Goal: Find specific page/section: Find specific page/section

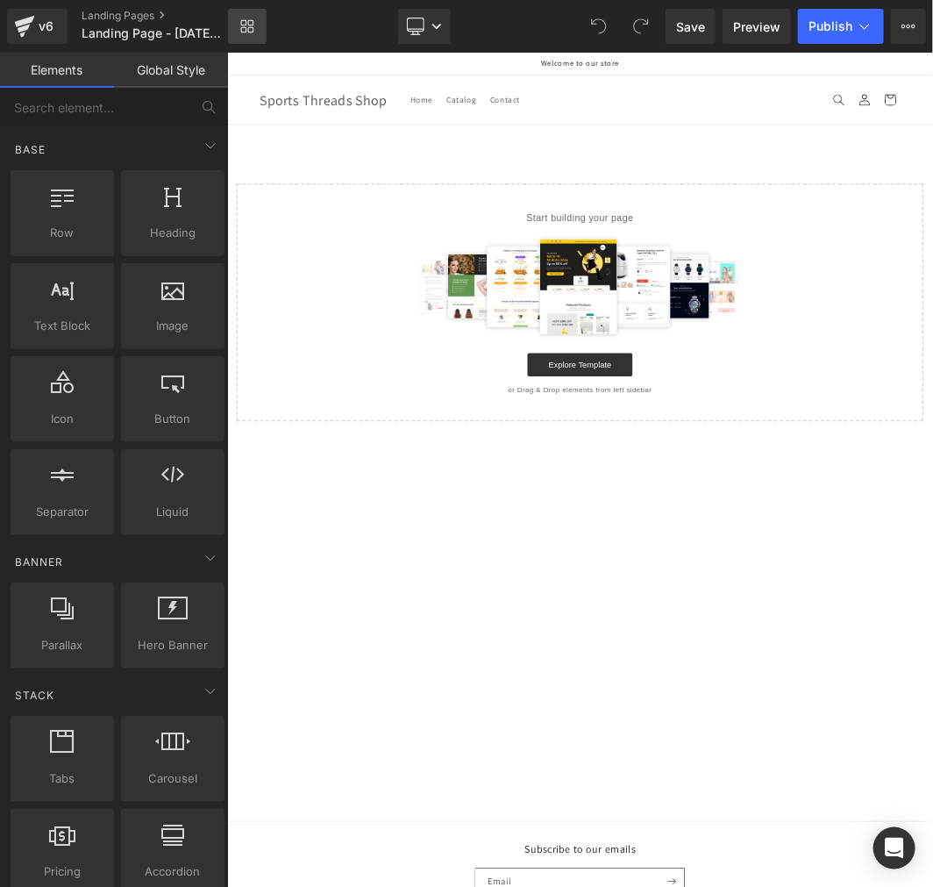
click at [260, 29] on link "Library" at bounding box center [247, 26] width 39 height 35
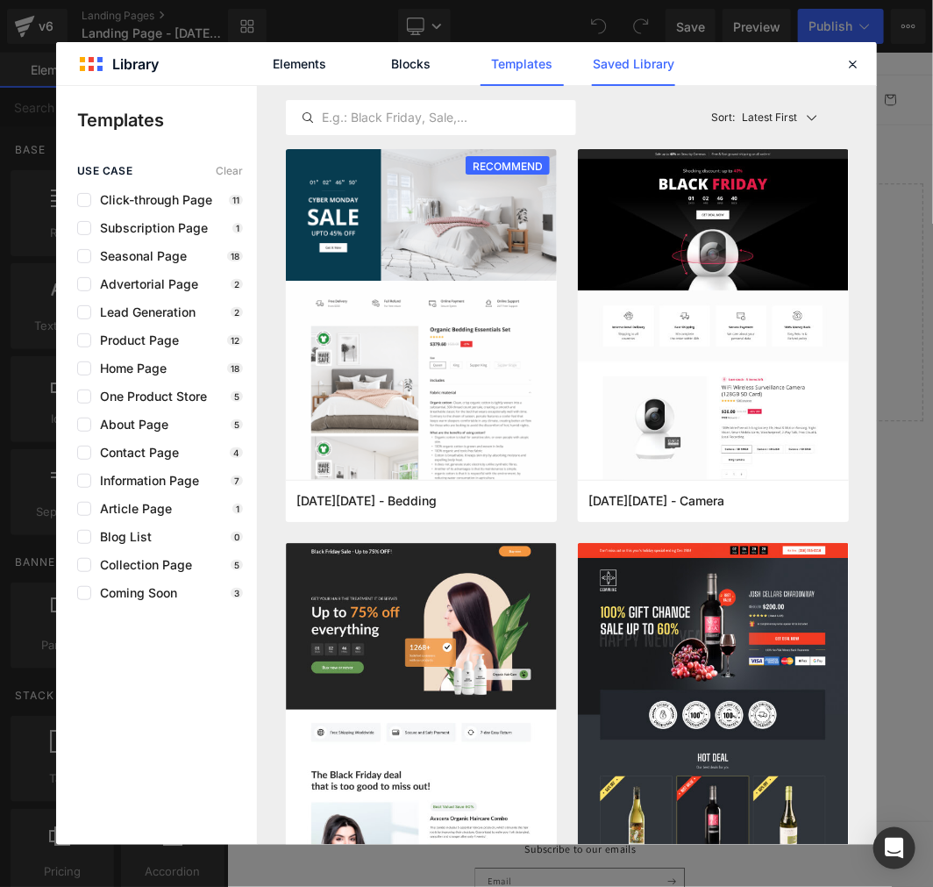
click at [651, 72] on link "Saved Library" at bounding box center [633, 64] width 83 height 44
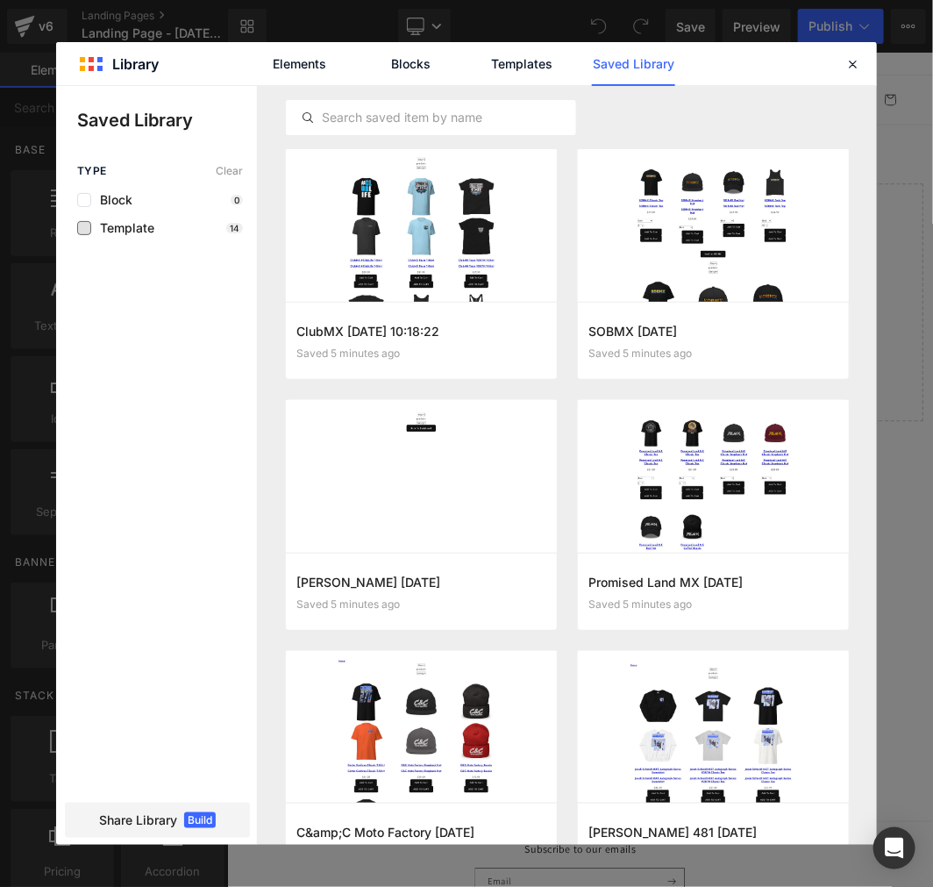
click at [139, 229] on span "Template" at bounding box center [122, 228] width 63 height 14
click at [168, 235] on div "Type Clear Block 0 Template 14 Share Library Build" at bounding box center [156, 505] width 201 height 680
click at [143, 226] on span "Template" at bounding box center [122, 228] width 63 height 14
click at [386, 111] on input "text" at bounding box center [431, 117] width 289 height 21
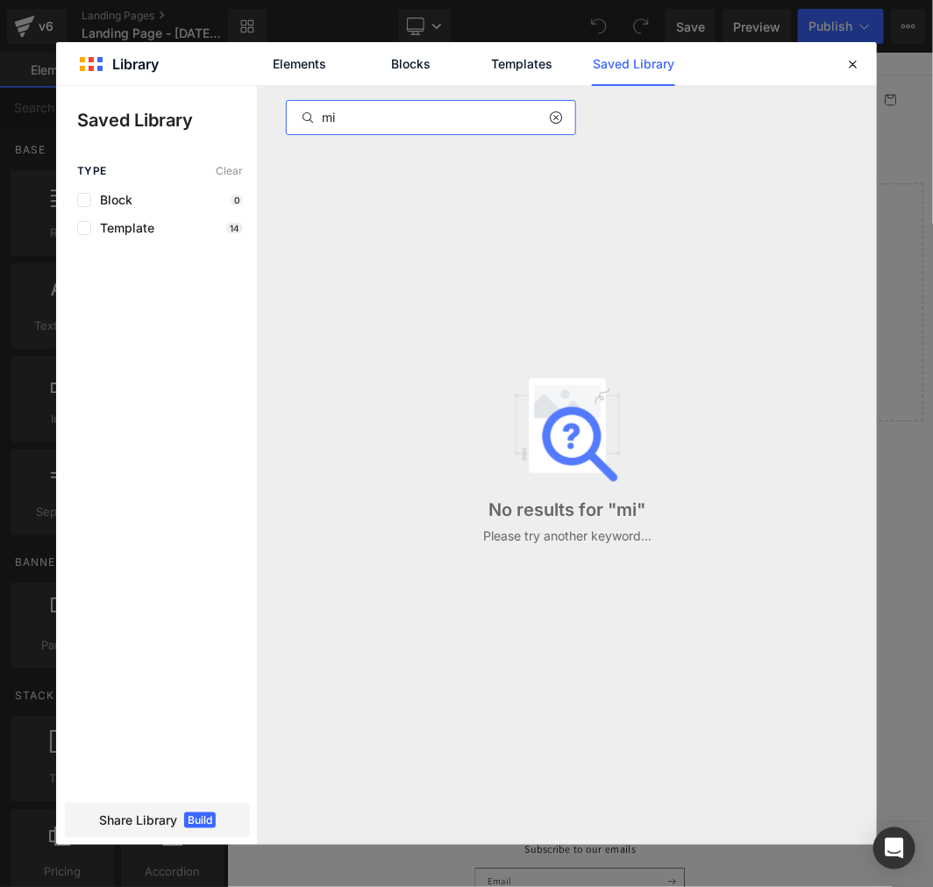
type input "m"
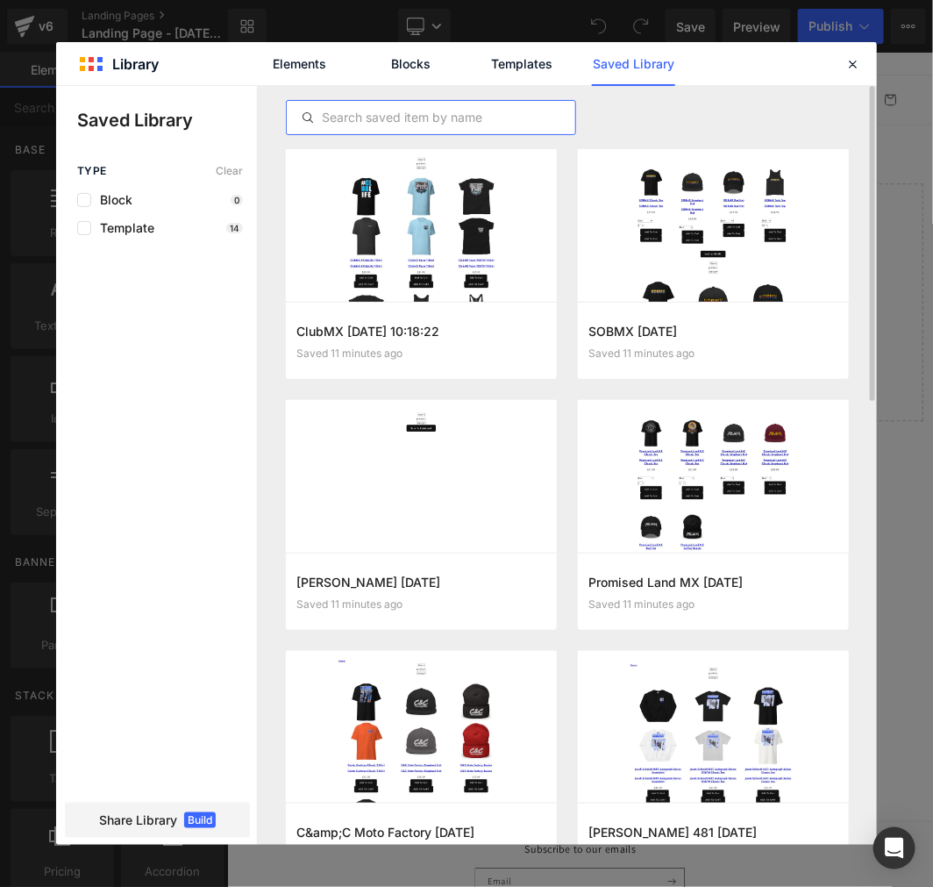
click at [417, 116] on input "text" at bounding box center [431, 117] width 289 height 21
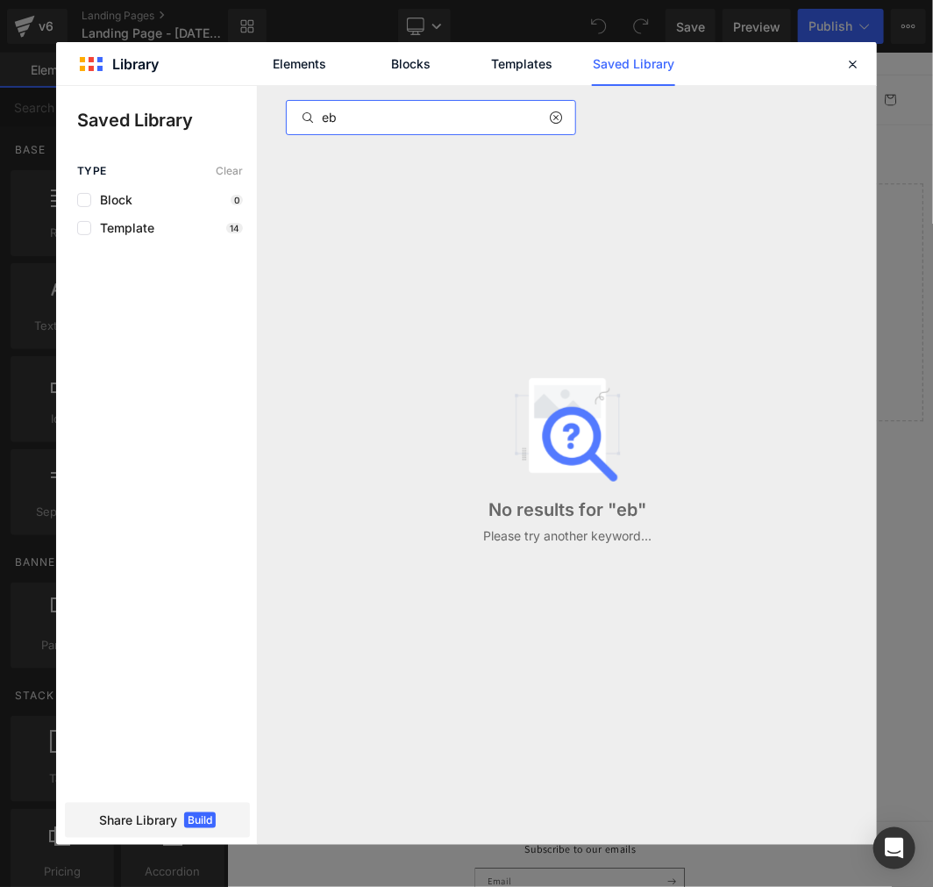
type input "e"
type input "r"
type input "e"
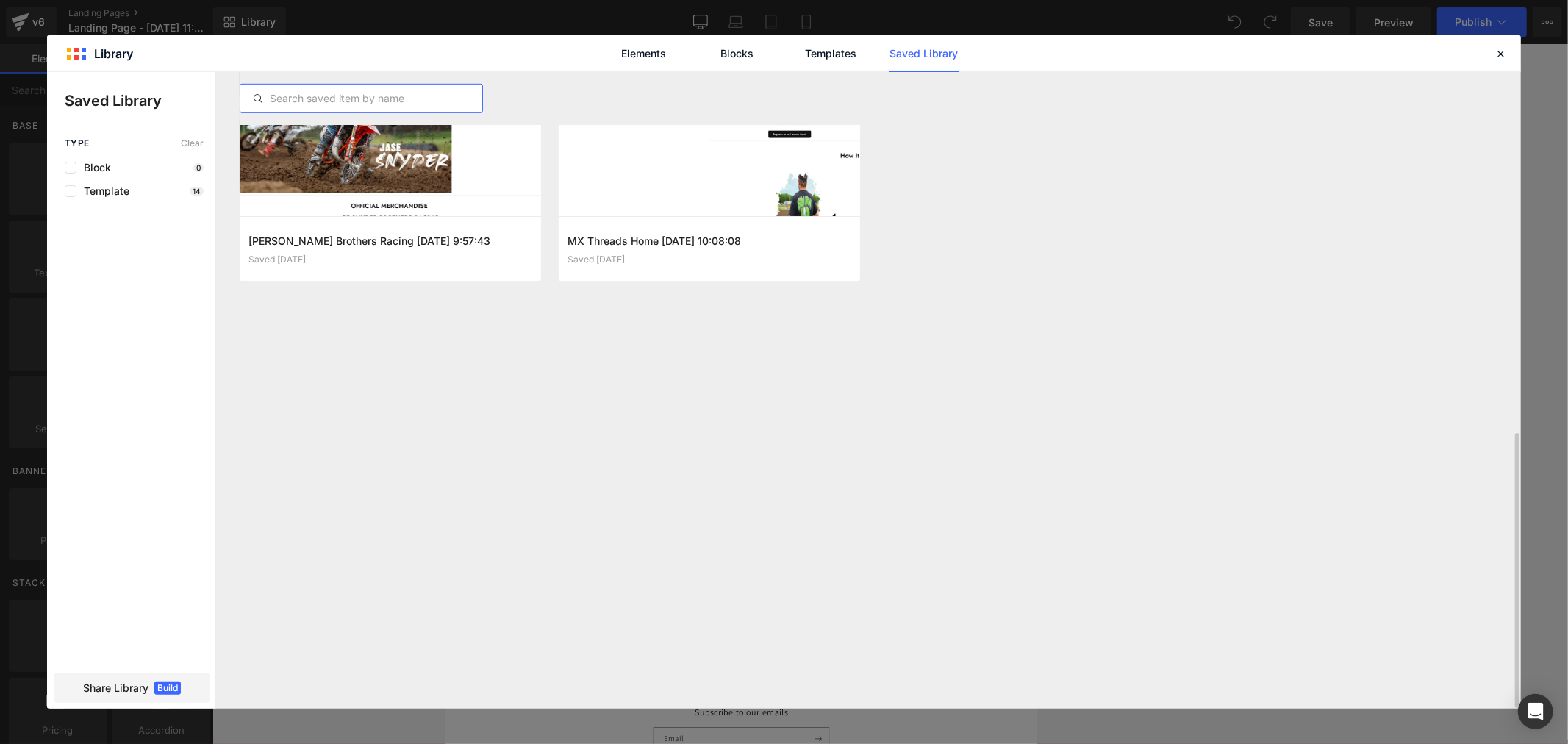
scroll to position [428, 0]
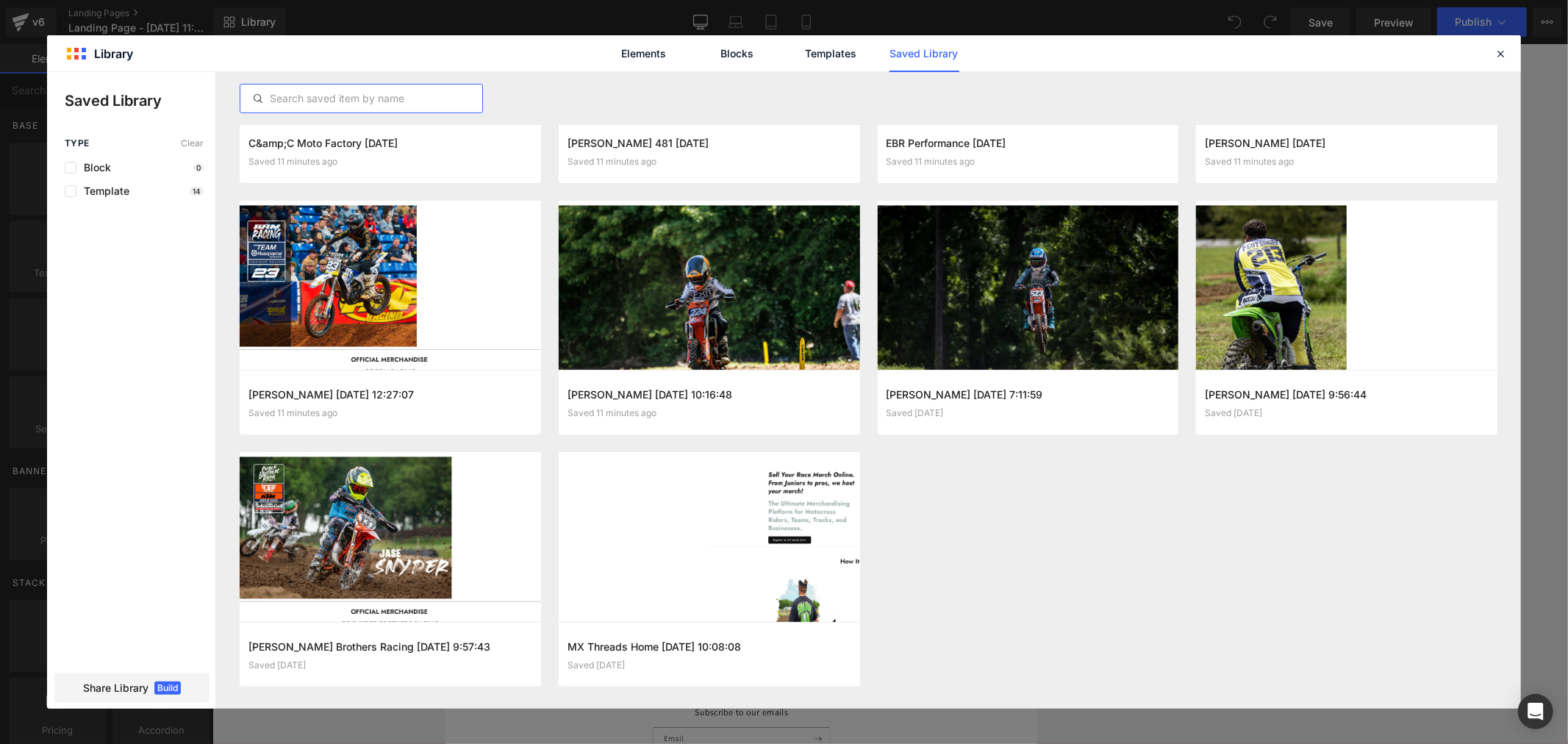
click at [781, 51] on icon at bounding box center [1500, 54] width 13 height 13
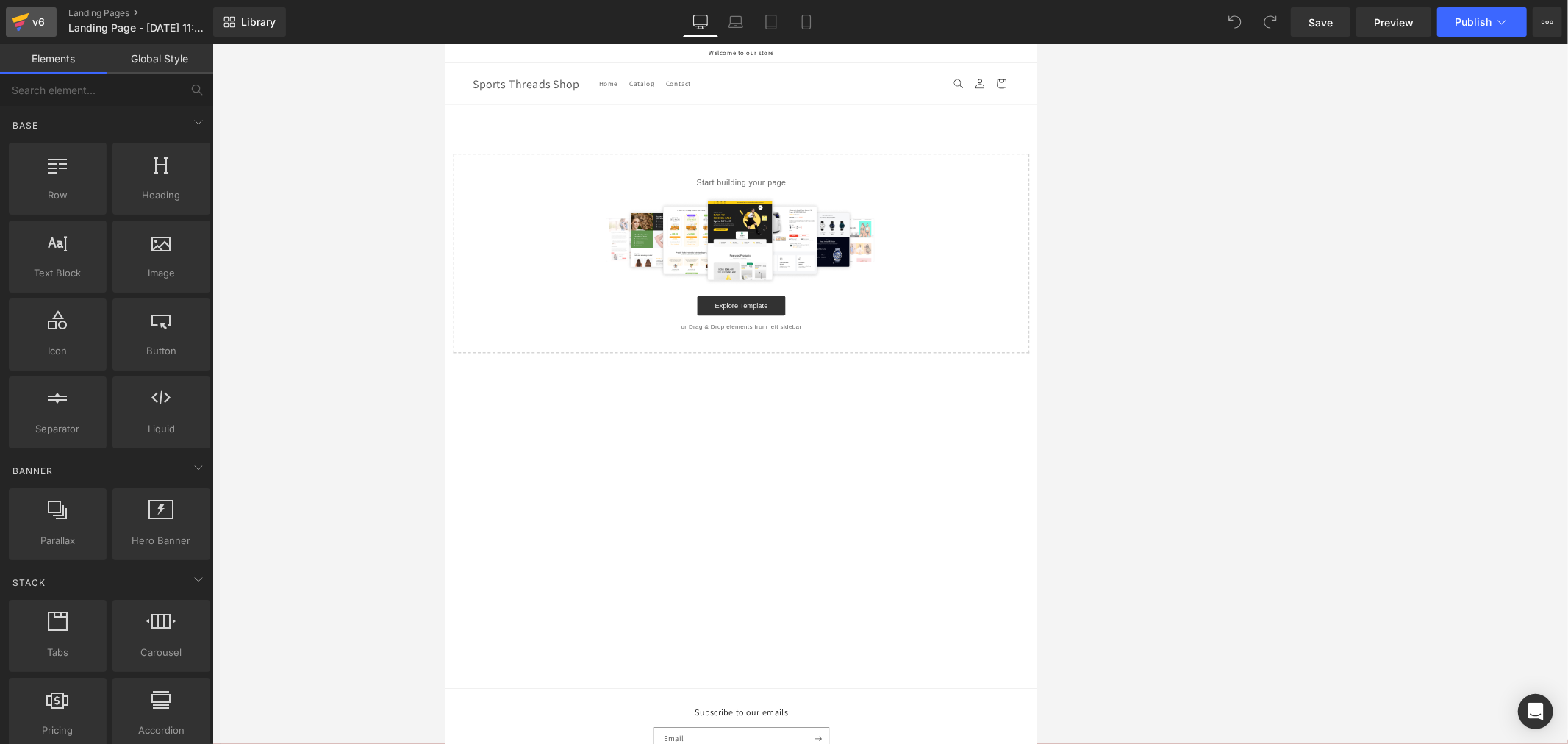
click at [31, 19] on div "v6" at bounding box center [39, 22] width 18 height 19
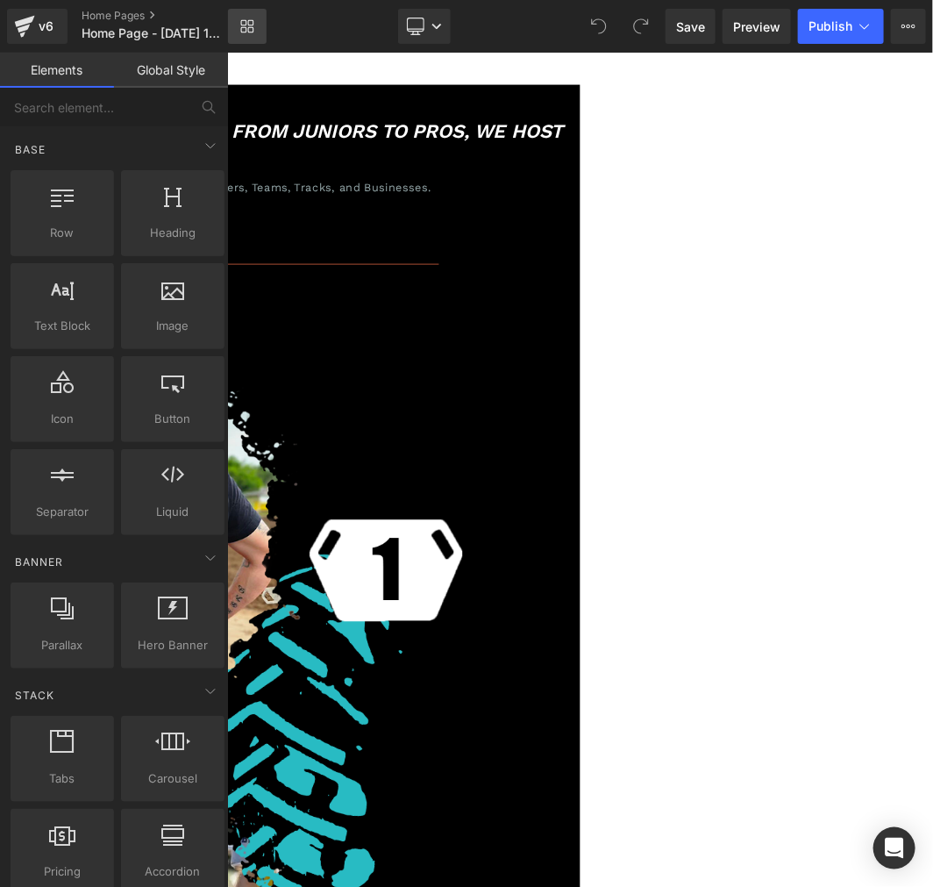
click at [246, 27] on icon at bounding box center [247, 26] width 14 height 14
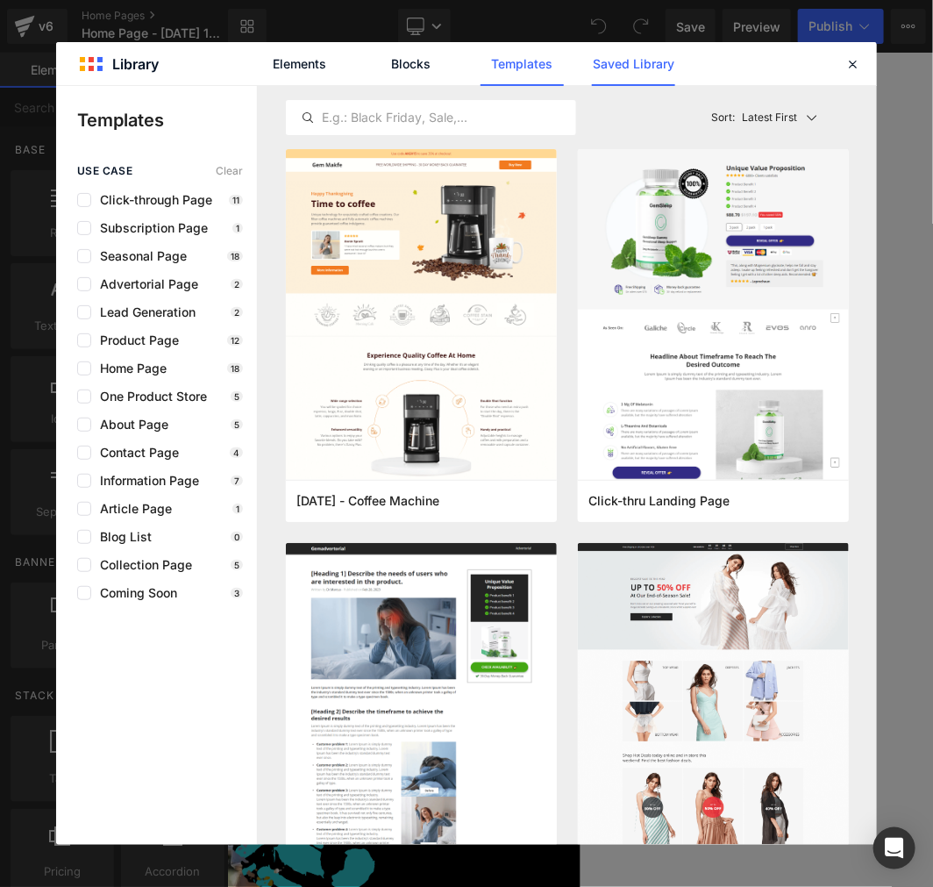
click at [0, 0] on link "Saved Library" at bounding box center [0, 0] width 0 height 0
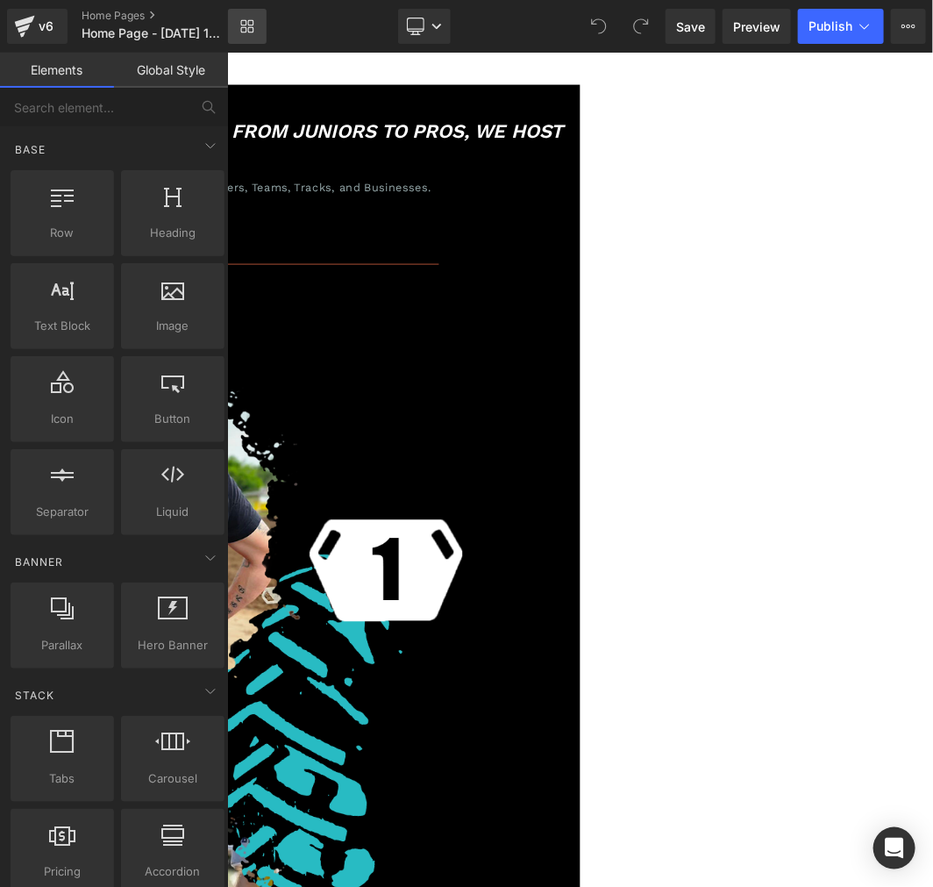
click at [244, 28] on icon at bounding box center [247, 26] width 14 height 14
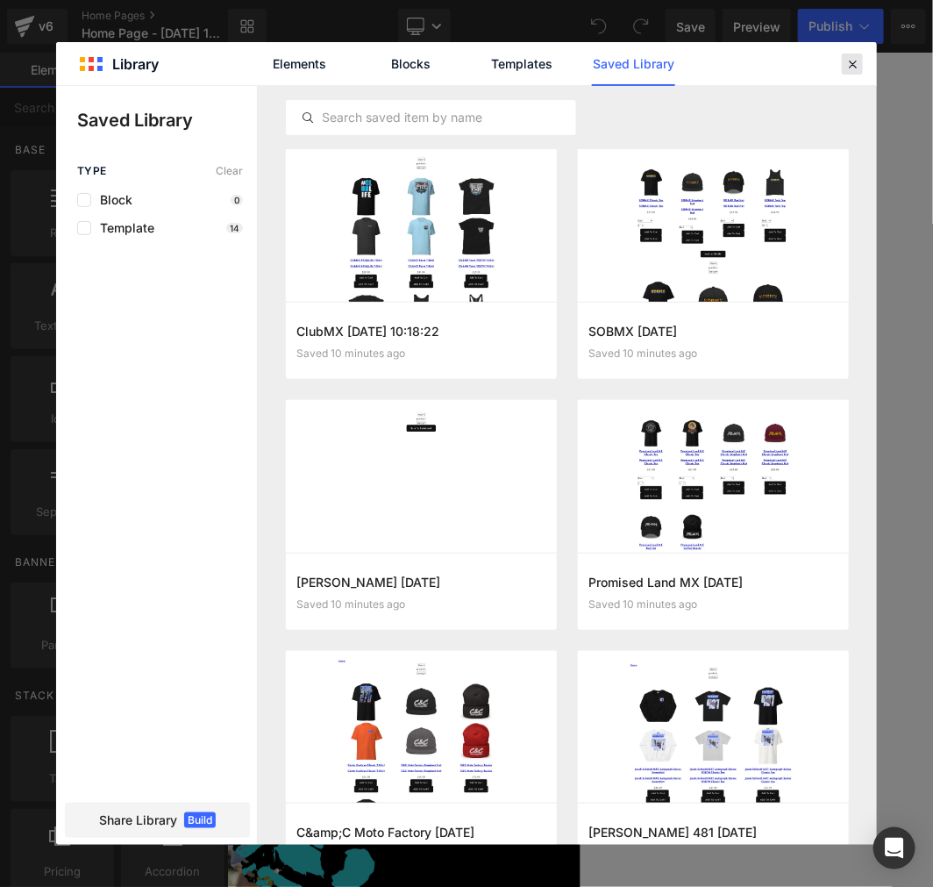
click at [0, 0] on icon at bounding box center [0, 0] width 0 height 0
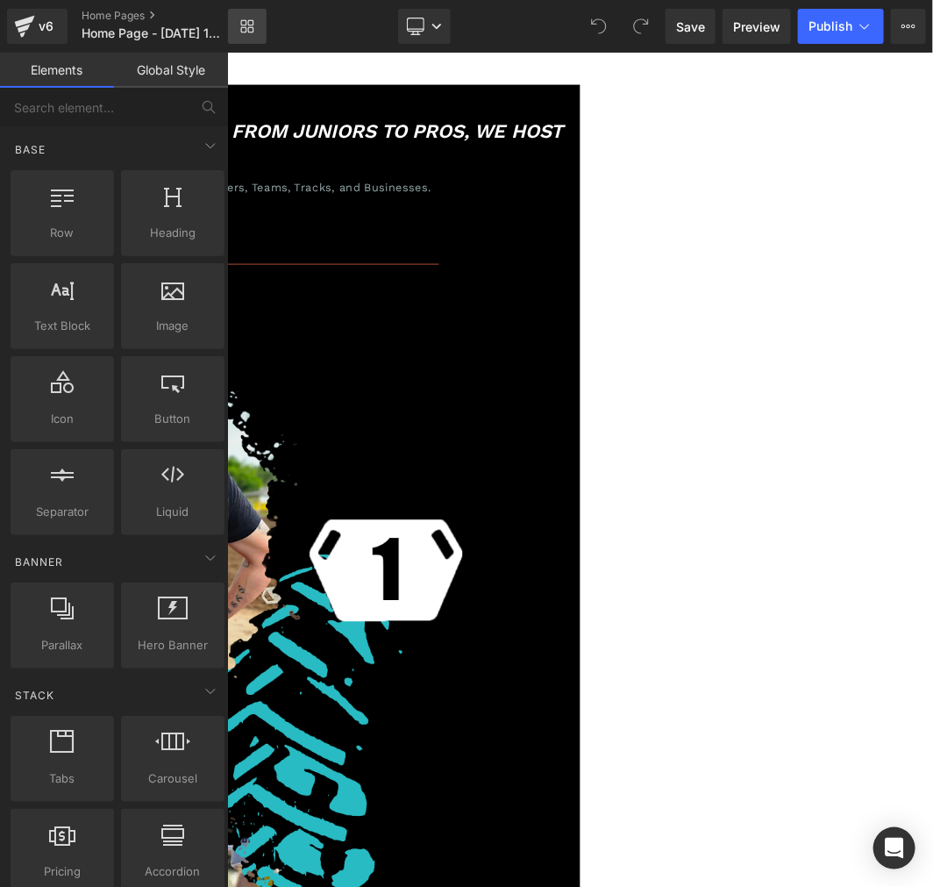
click at [249, 32] on icon at bounding box center [251, 30] width 6 height 6
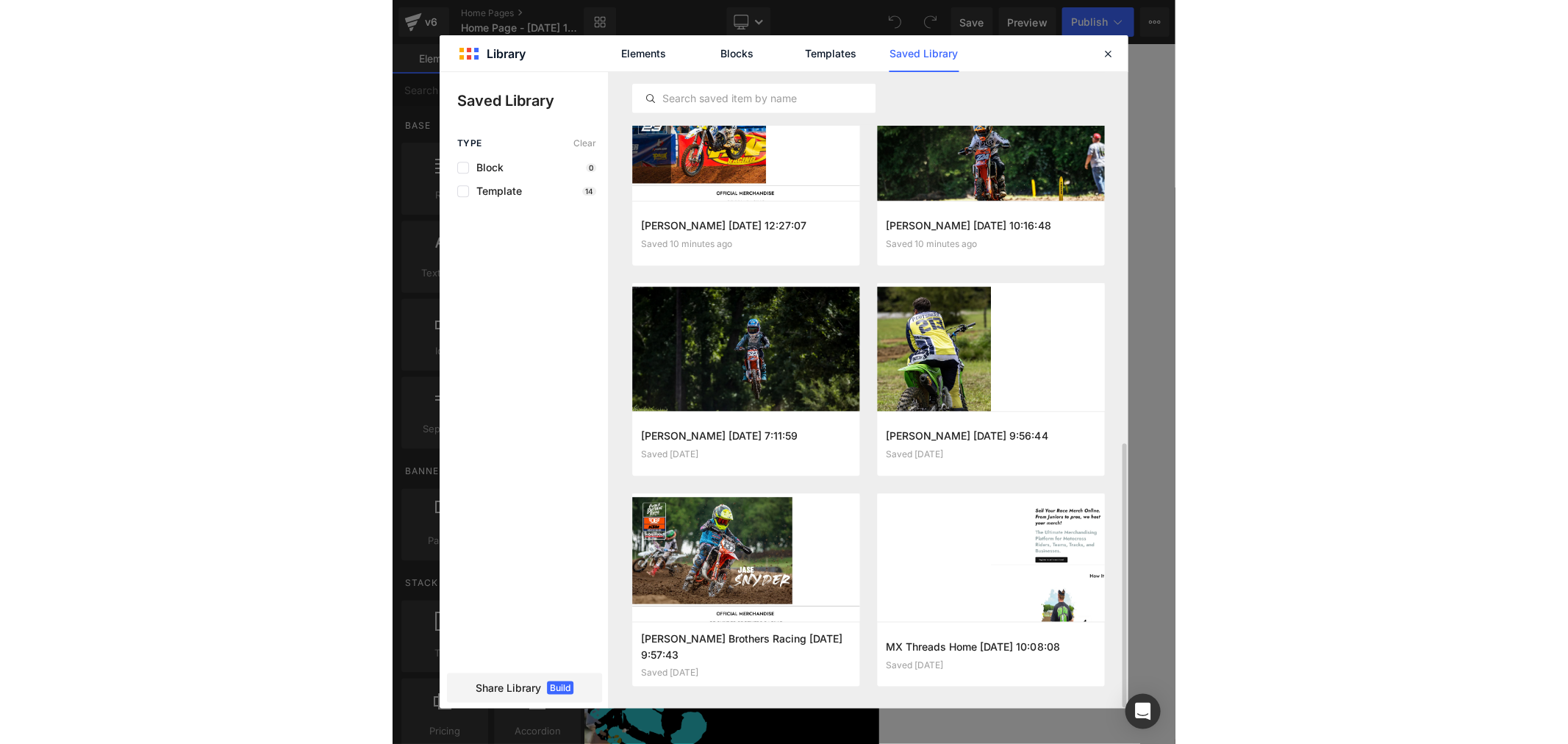
scroll to position [892, 0]
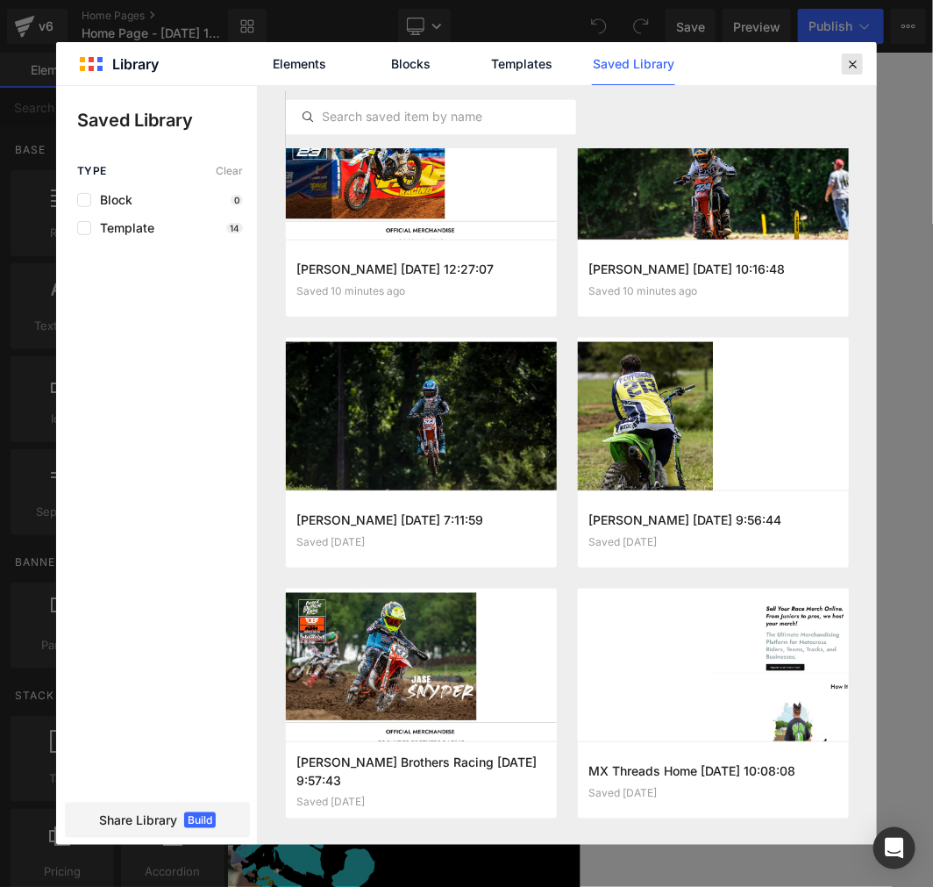
click at [0, 0] on icon at bounding box center [0, 0] width 0 height 0
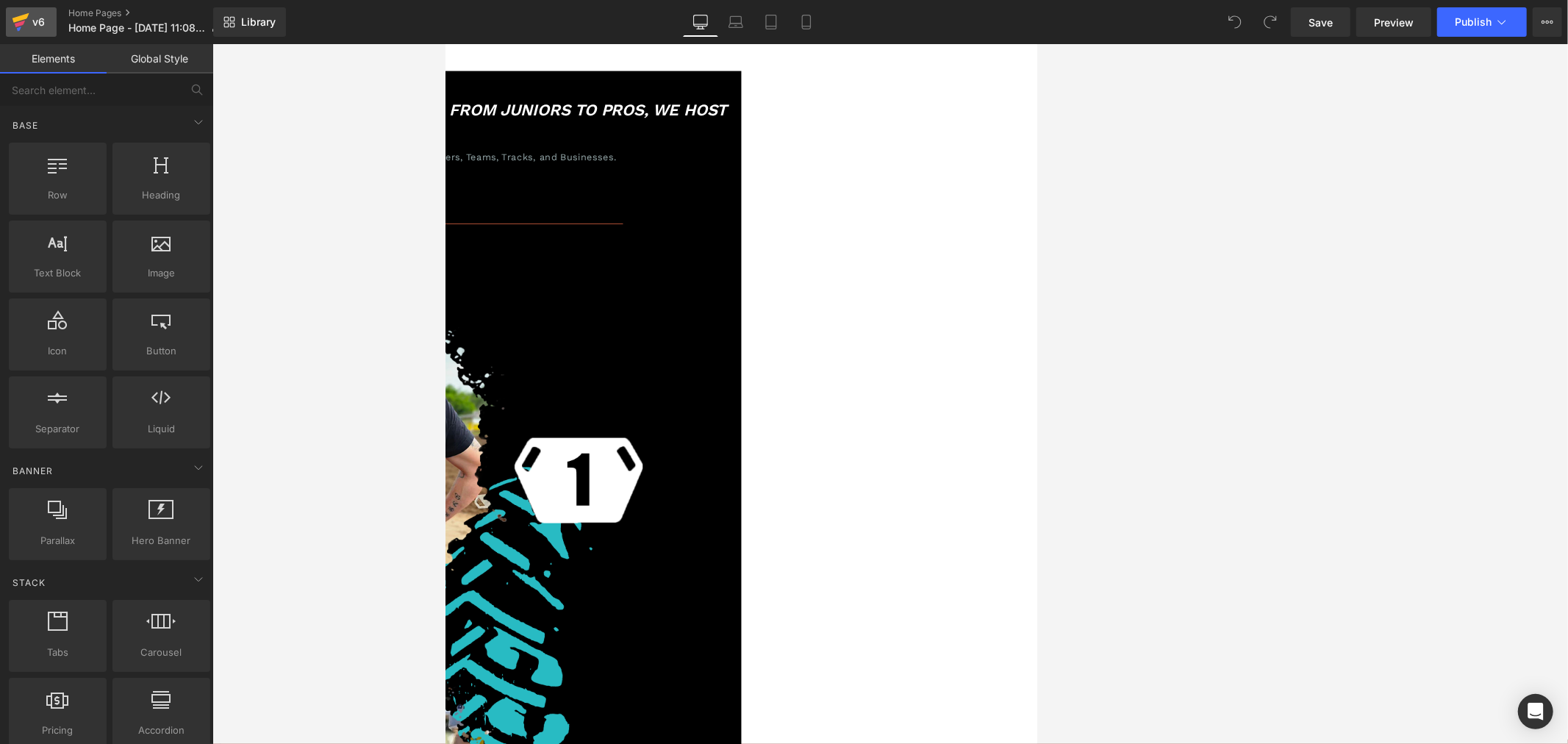
click at [29, 22] on div "v6" at bounding box center [39, 22] width 18 height 19
